Goal: Navigation & Orientation: Find specific page/section

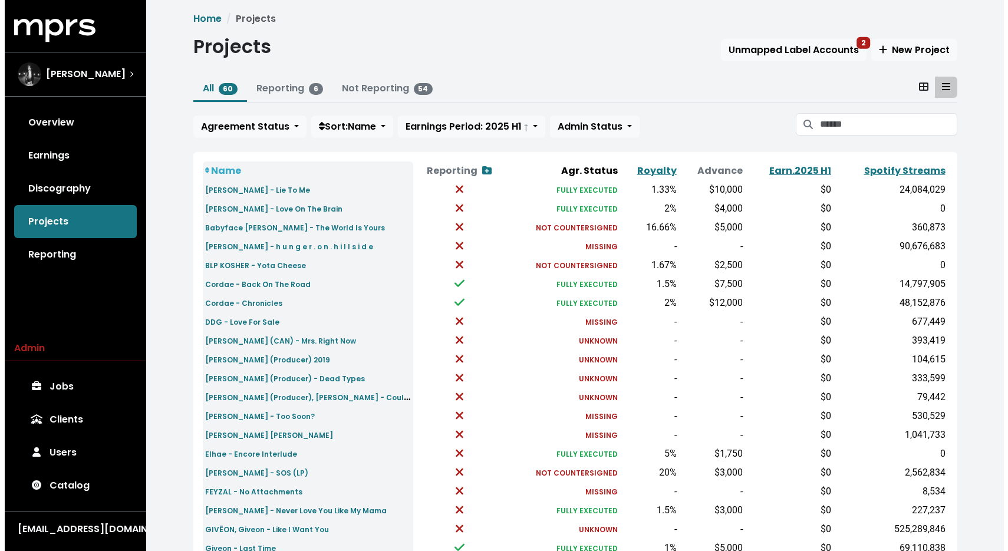
scroll to position [2, 0]
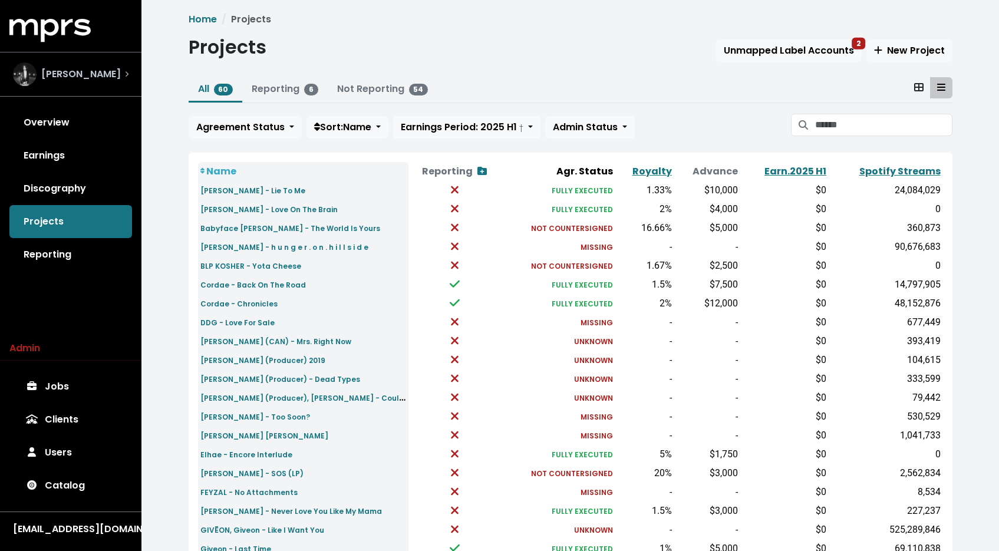
click at [104, 67] on div "[PERSON_NAME]" at bounding box center [71, 74] width 116 height 24
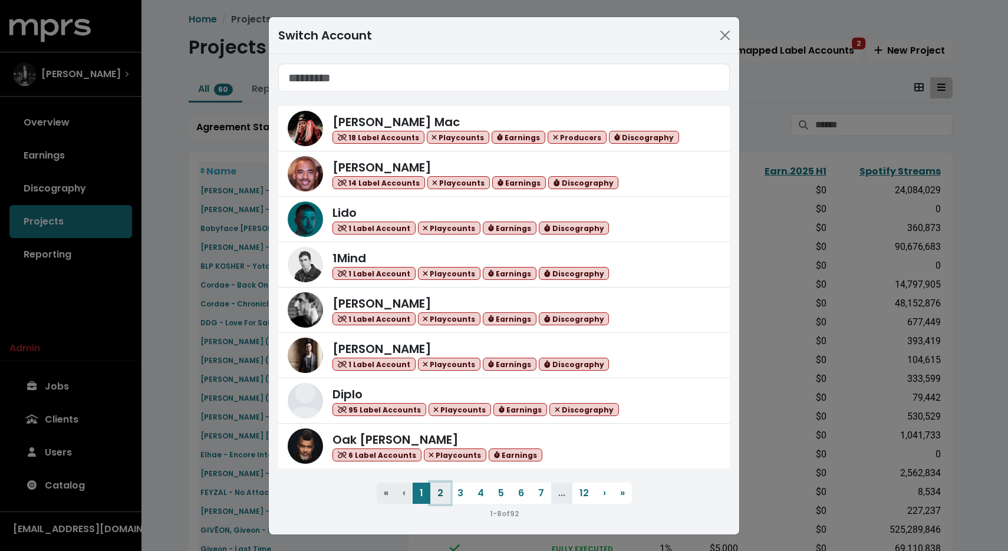
click at [432, 491] on button "2" at bounding box center [440, 493] width 20 height 21
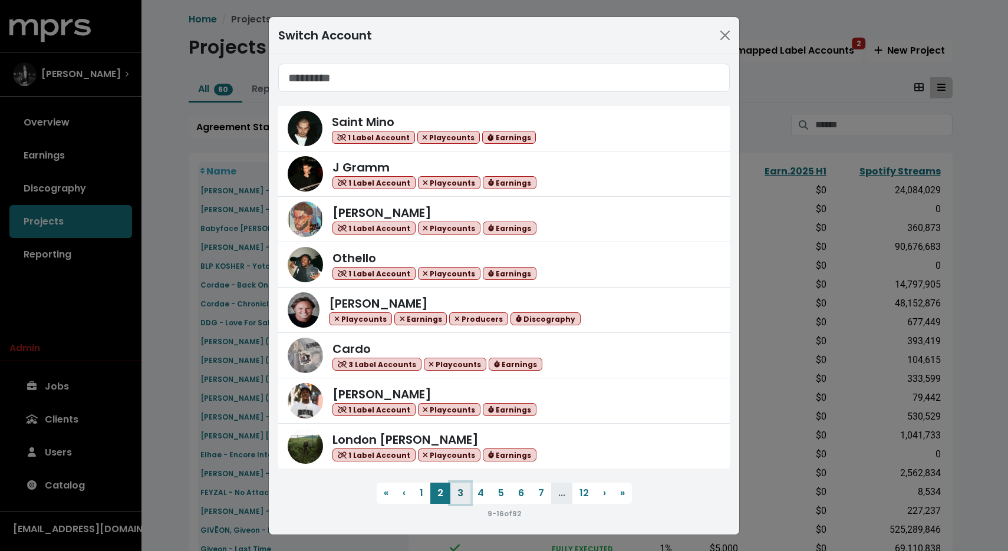
click at [453, 492] on button "3" at bounding box center [460, 493] width 20 height 21
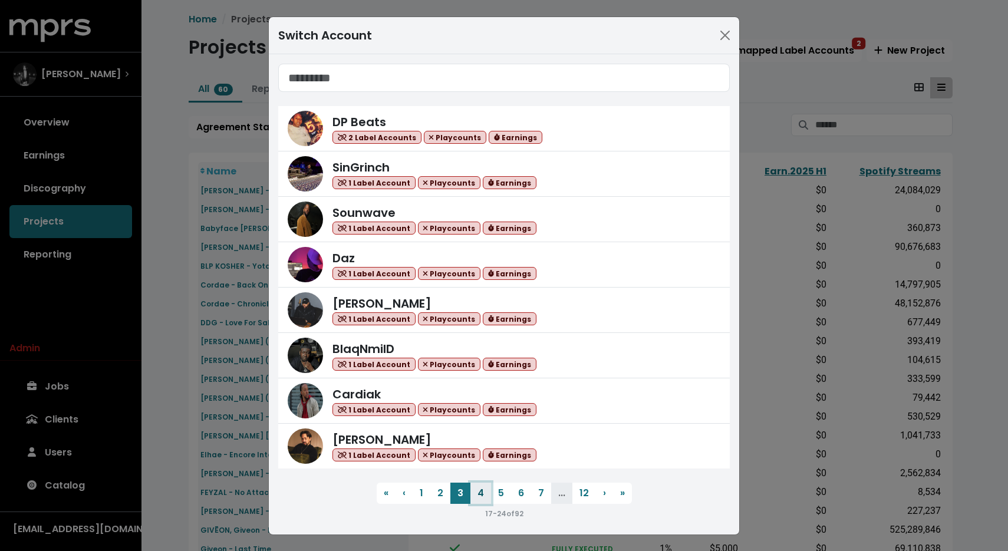
click at [479, 495] on button "4" at bounding box center [480, 493] width 21 height 21
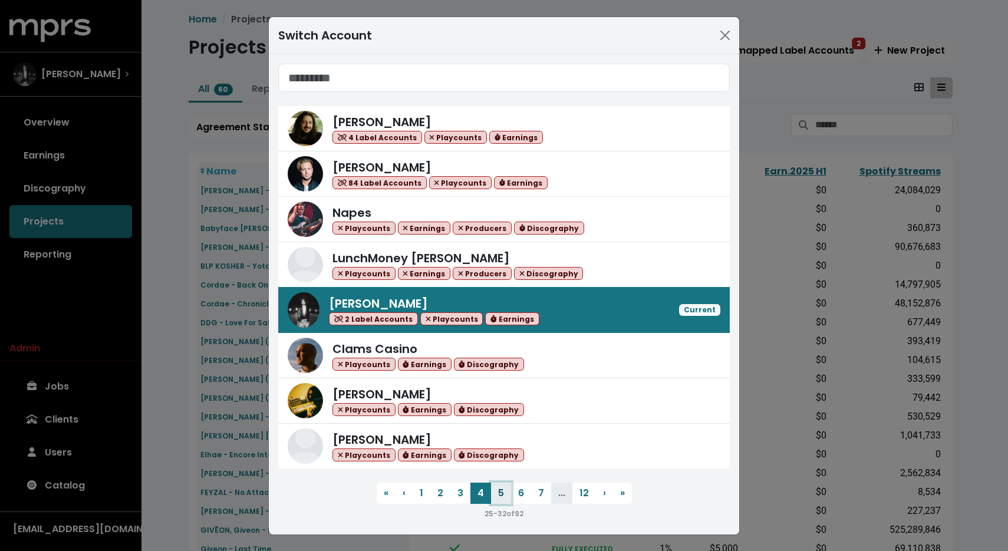
click at [497, 496] on button "5" at bounding box center [501, 493] width 20 height 21
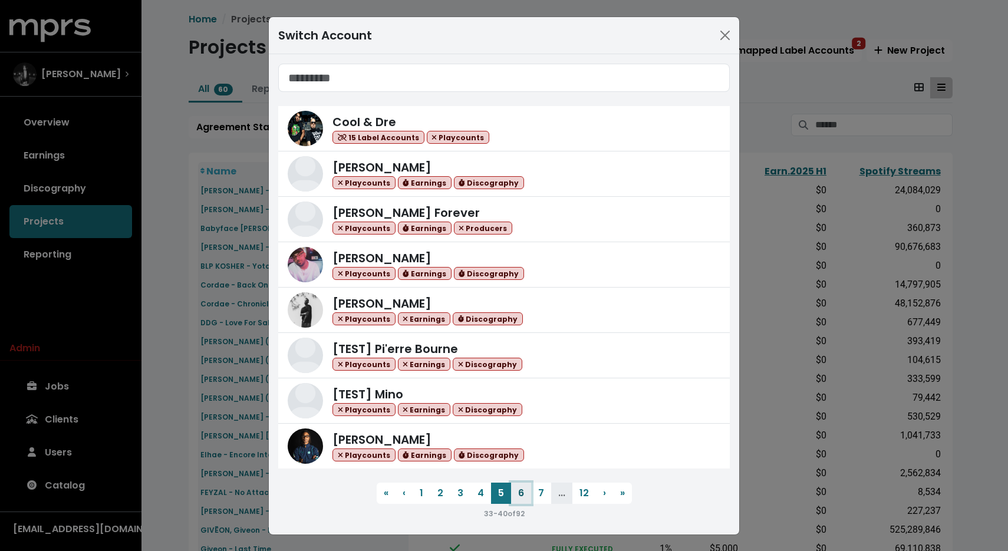
click at [516, 493] on button "6" at bounding box center [521, 493] width 20 height 21
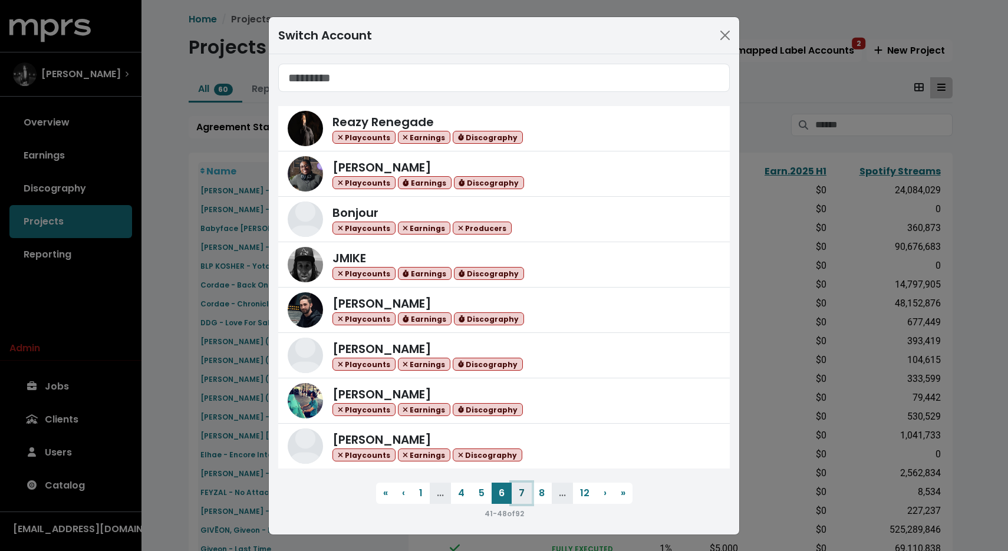
click at [525, 497] on button "7" at bounding box center [522, 493] width 20 height 21
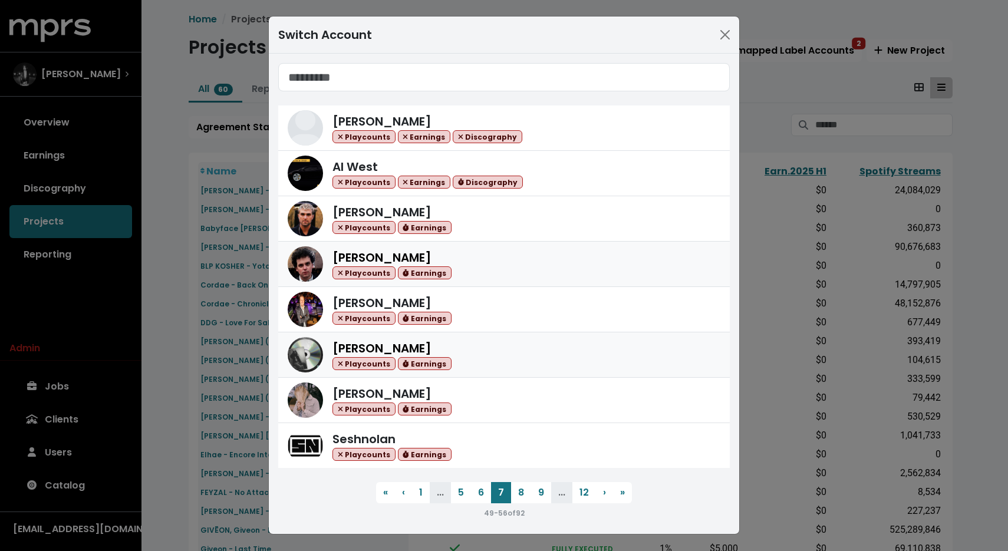
scroll to position [0, 0]
drag, startPoint x: 411, startPoint y: 371, endPoint x: 331, endPoint y: 2, distance: 377.6
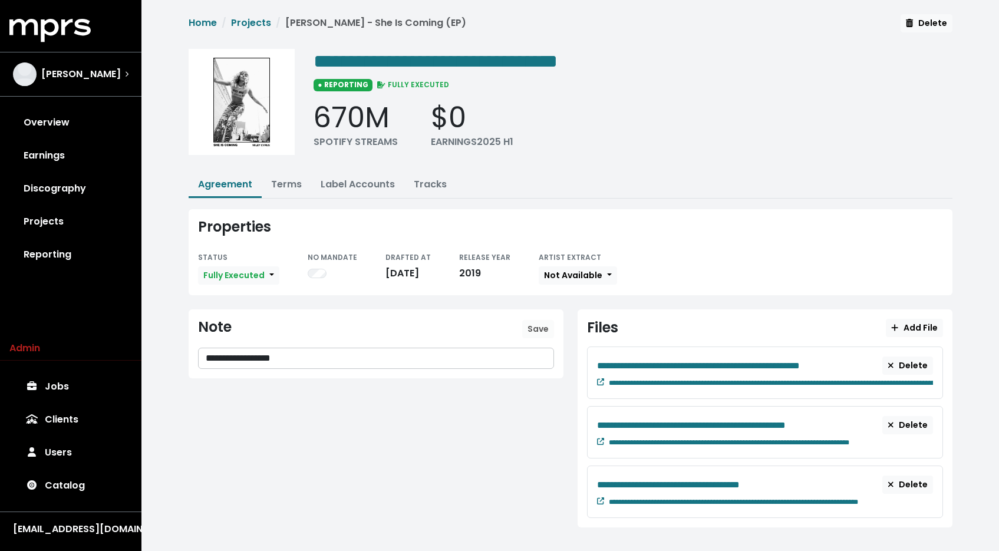
scroll to position [8, 0]
